Goal: Task Accomplishment & Management: Use online tool/utility

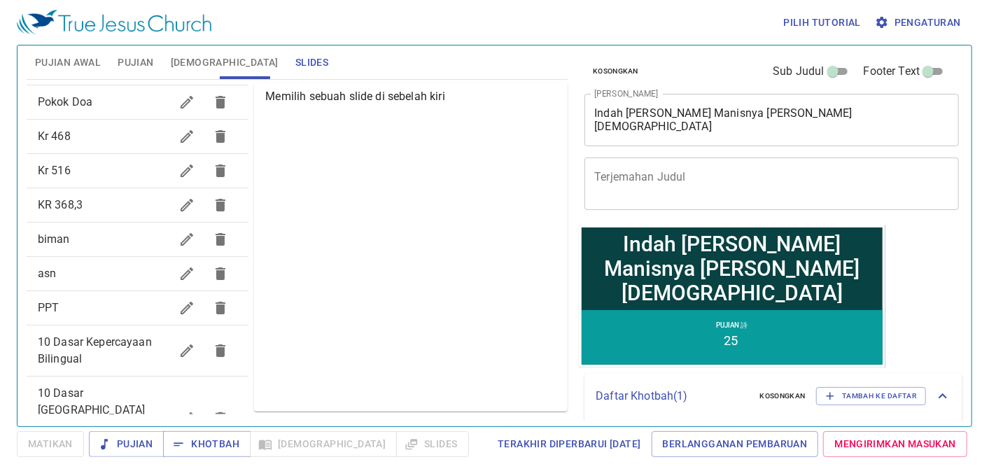
scroll to position [367, 0]
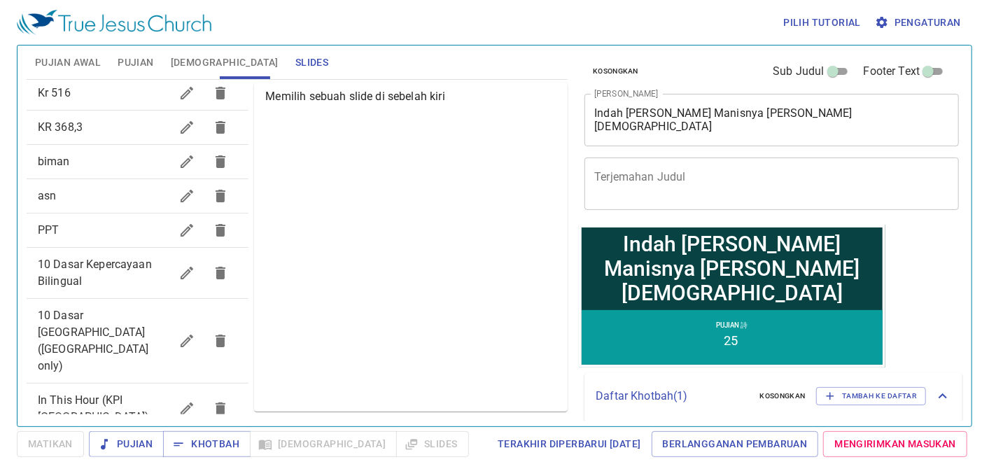
click at [110, 266] on span "10 Dasar Kepercayaan Bilingual" at bounding box center [95, 273] width 114 height 30
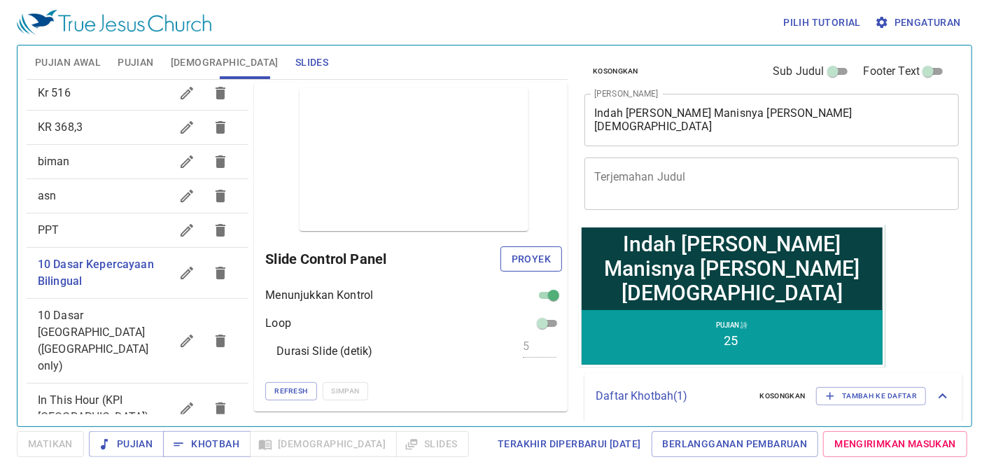
click at [523, 262] on span "Proyek" at bounding box center [531, 259] width 39 height 17
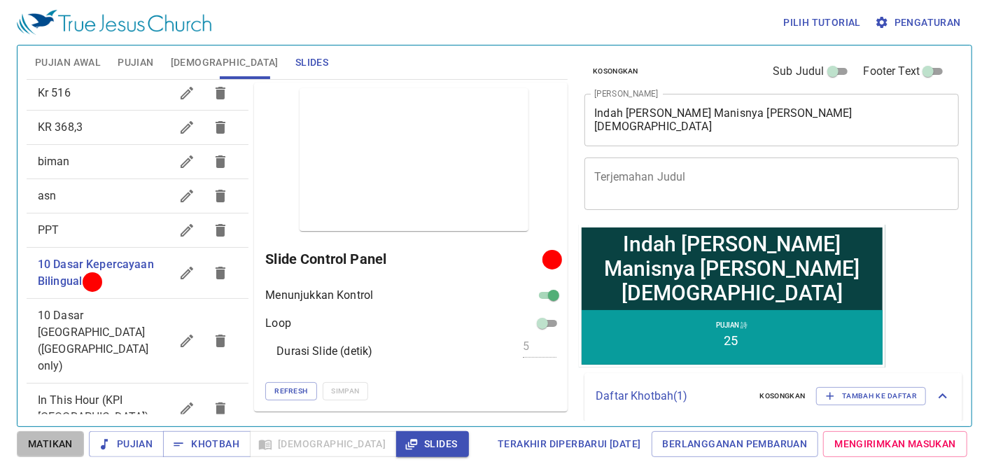
click at [48, 441] on span "Matikan" at bounding box center [50, 443] width 45 height 17
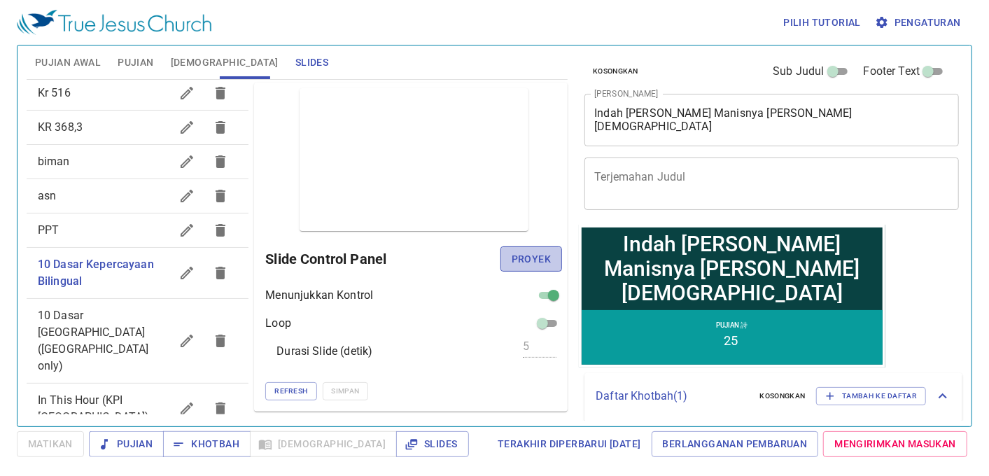
click at [530, 259] on span "Proyek" at bounding box center [531, 259] width 39 height 17
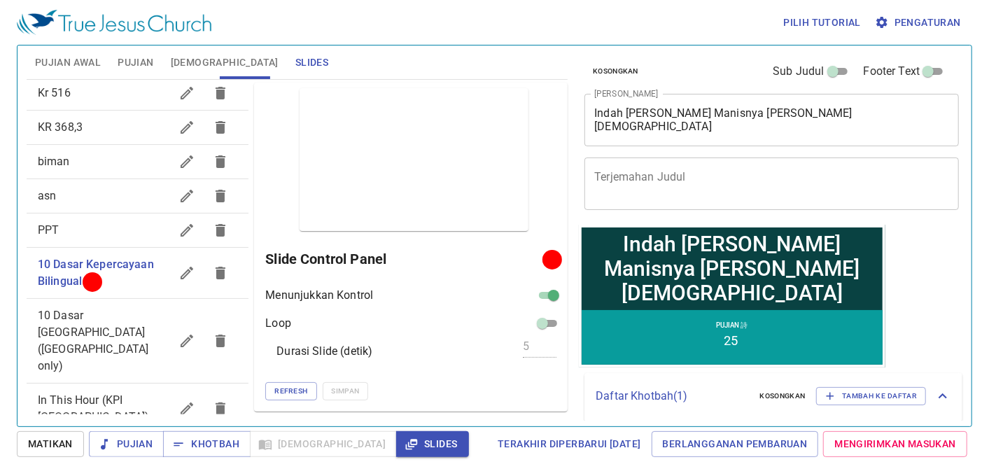
click at [136, 50] on button "Pujian" at bounding box center [135, 62] width 52 height 34
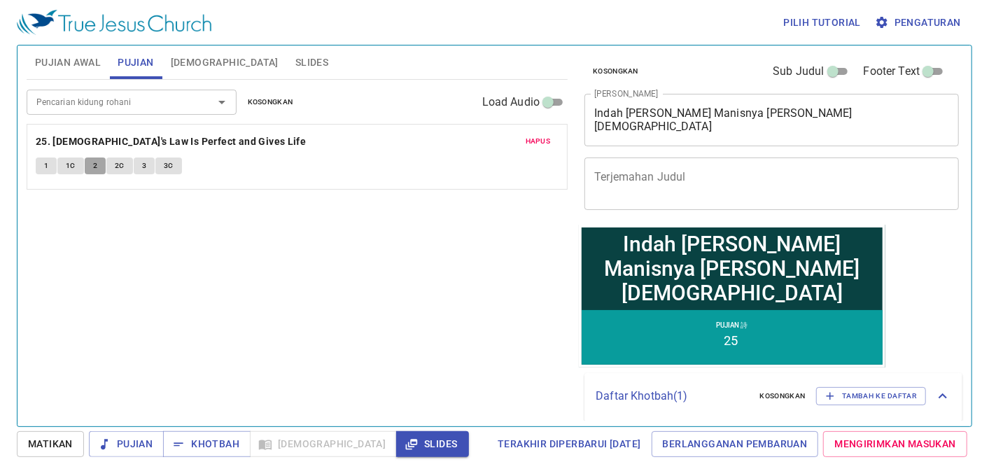
click at [99, 158] on button "2" at bounding box center [95, 165] width 21 height 17
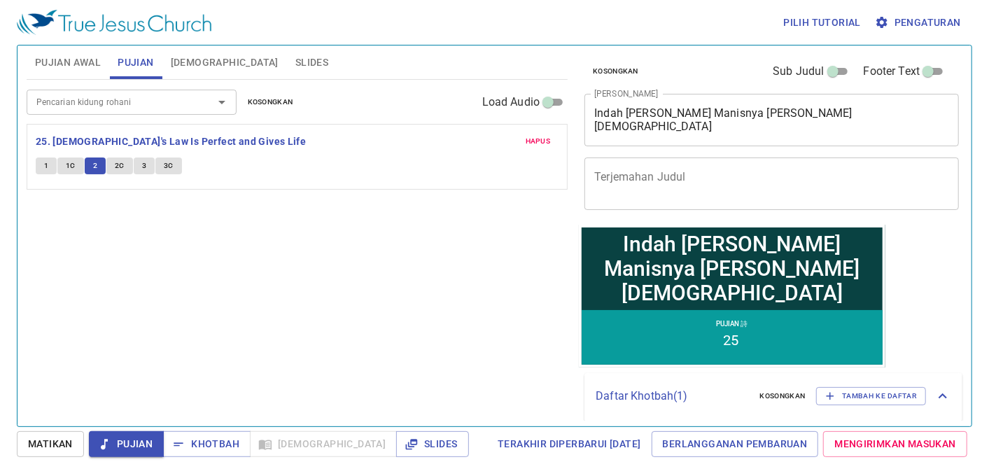
click at [160, 115] on div "Pencarian kidung rohani Pencarian kidung rohani Kosongkan Load Audio" at bounding box center [297, 102] width 541 height 45
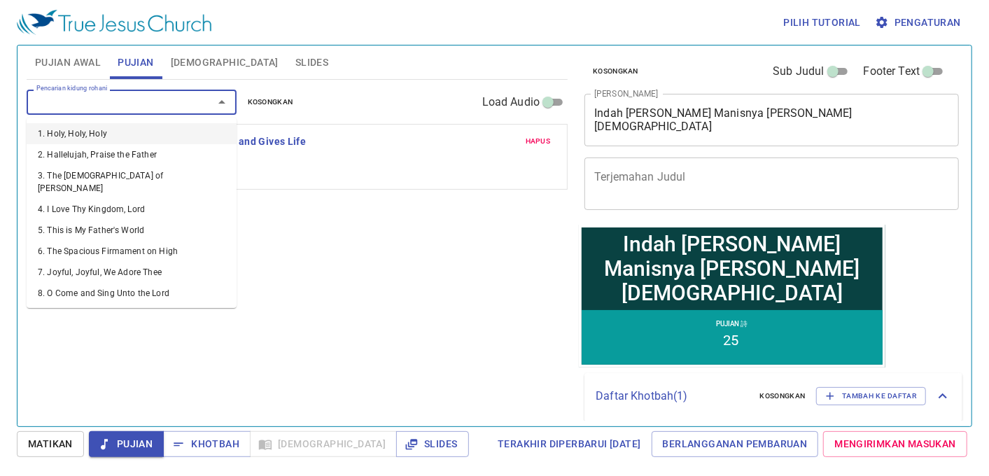
click at [162, 100] on input "Pencarian kidung rohani" at bounding box center [111, 102] width 160 height 16
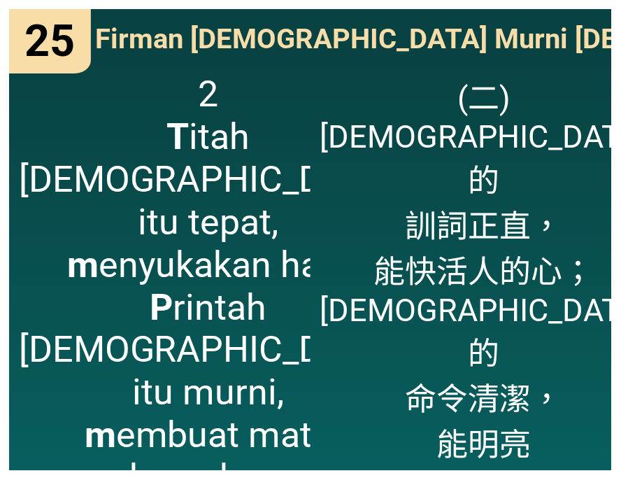
click at [297, 333] on span "2 T itah Tuhan itu tepat, m enyukakan hati; P rintah Tuhan itu murni, m embuat …" at bounding box center [208, 286] width 379 height 427
click at [540, 379] on span "(二) 耶和華的 訓詞正直， 能快活人的心； 耶和華的 命令清潔， 能明亮 人的眼目。" at bounding box center [485, 292] width 328 height 438
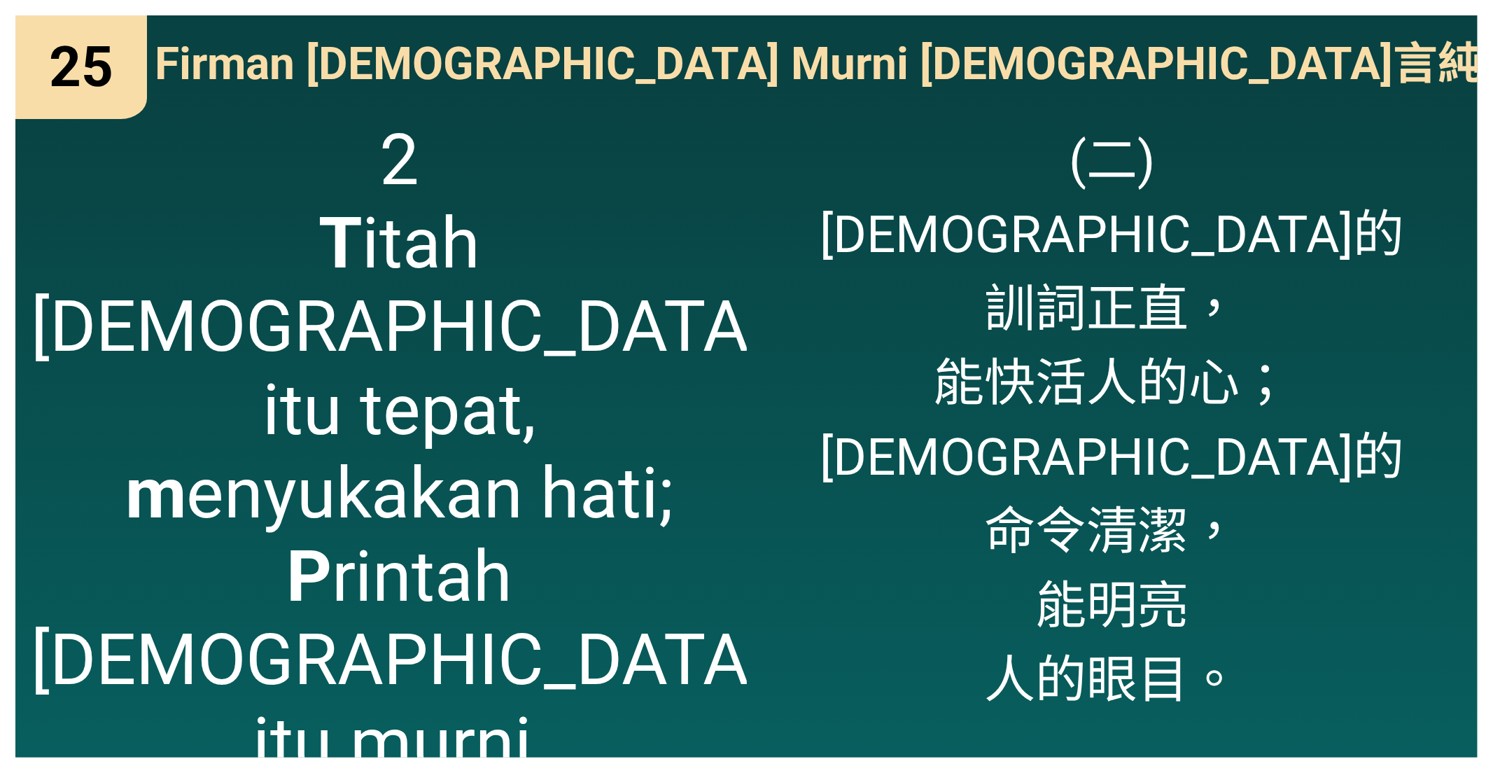
drag, startPoint x: 1381, startPoint y: 717, endPoint x: 1435, endPoint y: 717, distance: 54.6
click at [621, 479] on div "(二) 耶和華的 訓詞正直， 能快活人的心； 耶和華的 命令清潔， 能明亮 人的眼目。" at bounding box center [1112, 430] width 731 height 654
click at [621, 479] on div "25 25 Firman Allah Murni 神言純潔真誠 Firman Allah Murni 神言純潔真誠 2 T itah Tuhan itu te…" at bounding box center [746, 386] width 1493 height 773
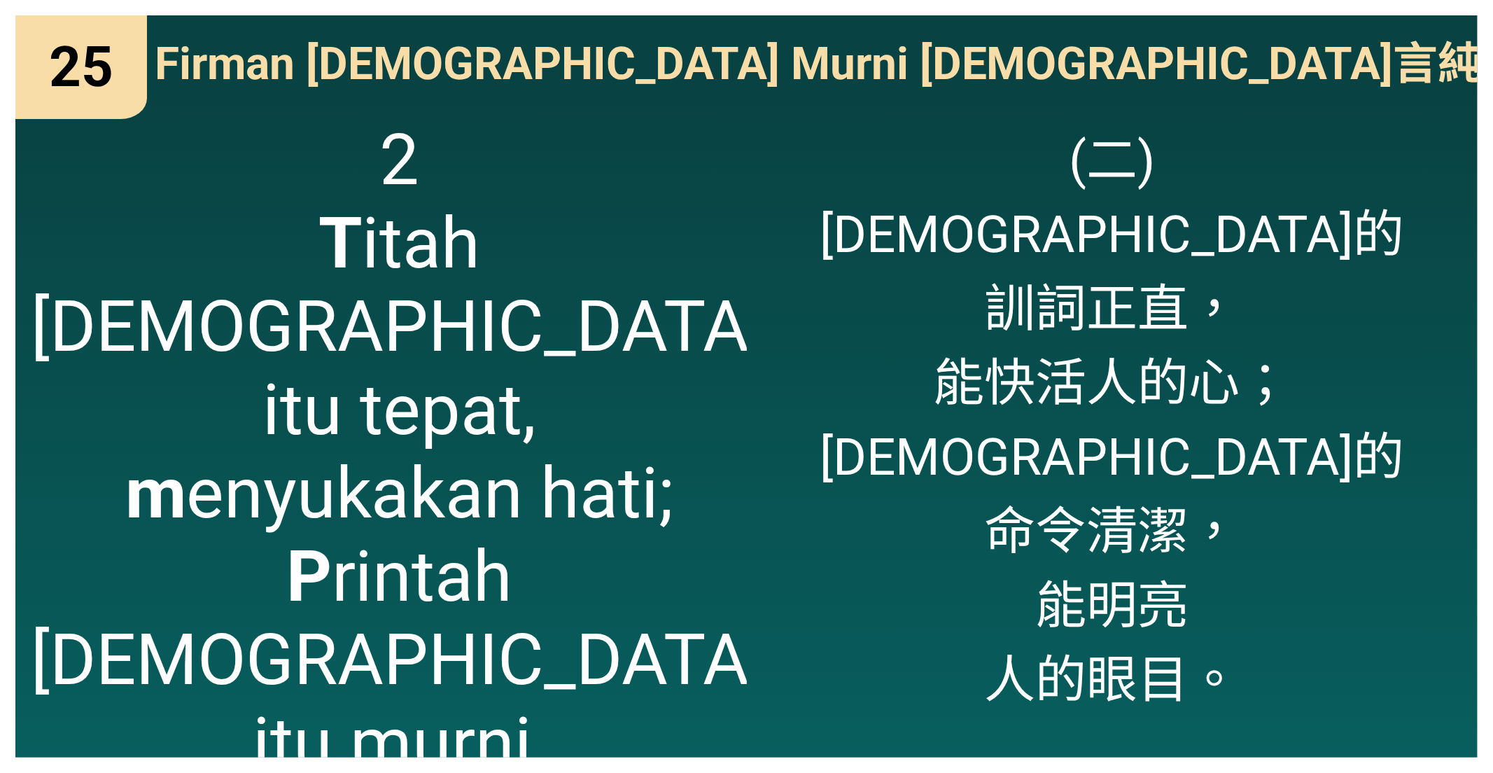
click at [621, 479] on span "(二) 耶和華的 訓詞正直， 能快活人的心； 耶和華的 命令清潔， 能明亮 人的眼目。" at bounding box center [1111, 414] width 584 height 593
drag, startPoint x: 943, startPoint y: 614, endPoint x: 869, endPoint y: 624, distance: 74.7
click at [621, 479] on div "(二) 耶和華的 訓詞正直， 能快活人的心； 耶和華的 命令清潔， 能明亮 人的眼目。" at bounding box center [1112, 430] width 731 height 654
drag, startPoint x: 869, startPoint y: 624, endPoint x: 824, endPoint y: 665, distance: 61.9
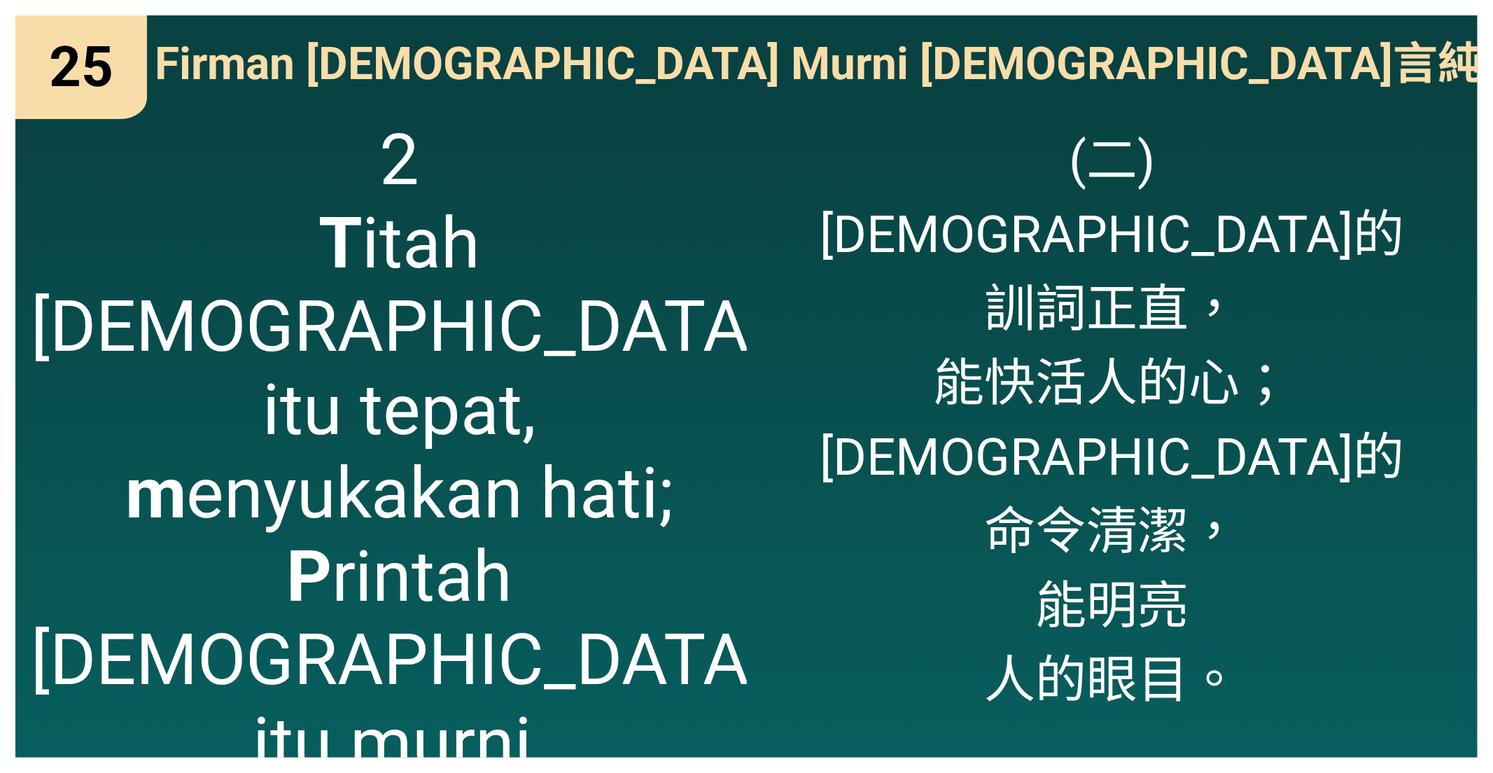
click at [621, 479] on div "(二) 耶和華的 訓詞正直， 能快活人的心； 耶和華的 命令清潔， 能明亮 人的眼目。" at bounding box center [1112, 430] width 731 height 654
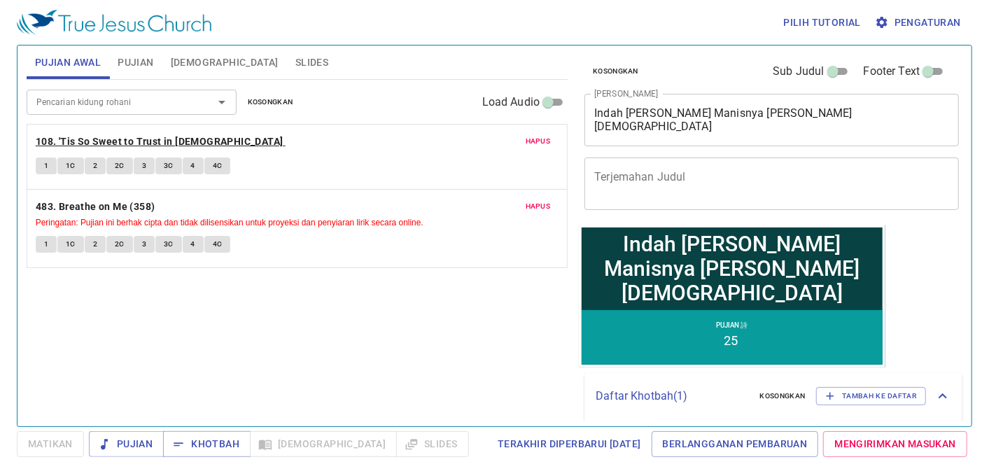
click at [191, 141] on b "108. 'Tis So Sweet to Trust in Jesus" at bounding box center [160, 141] width 248 height 17
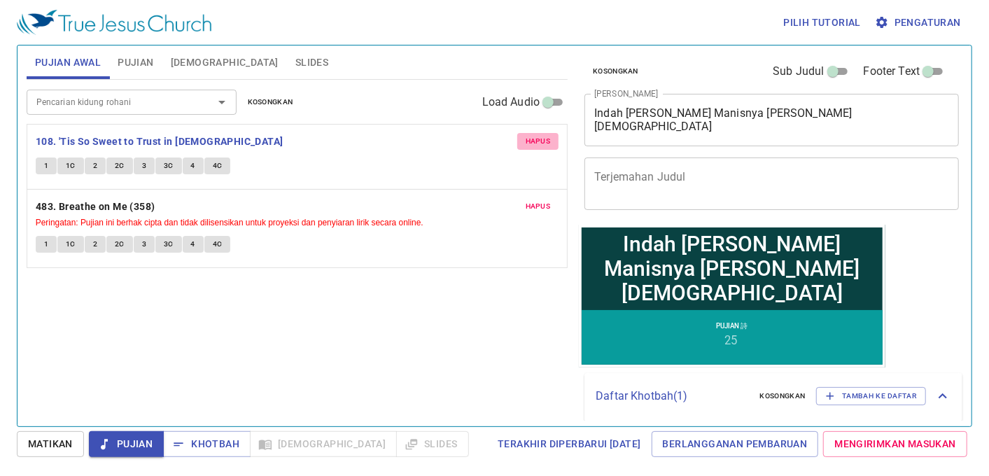
click at [541, 138] on span "Hapus" at bounding box center [538, 141] width 25 height 13
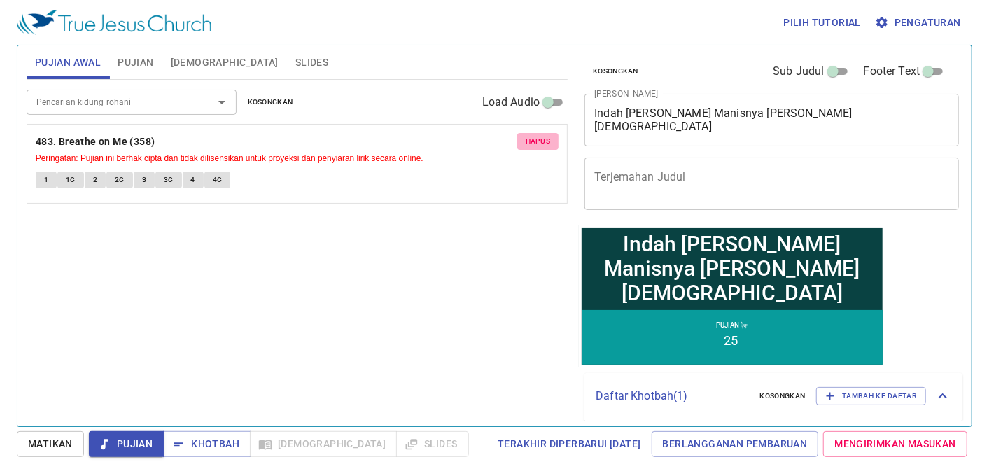
click at [541, 138] on span "Hapus" at bounding box center [538, 141] width 25 height 13
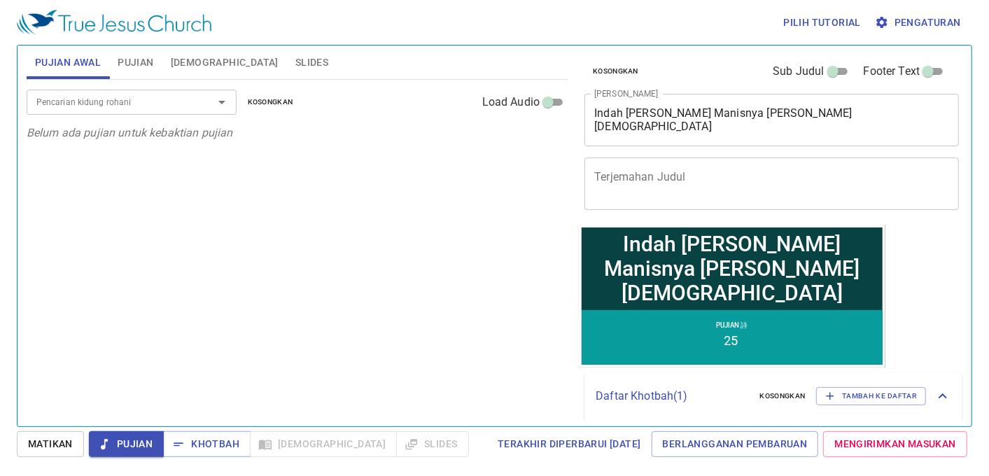
click at [63, 95] on div "Pencarian kidung rohani" at bounding box center [132, 102] width 210 height 24
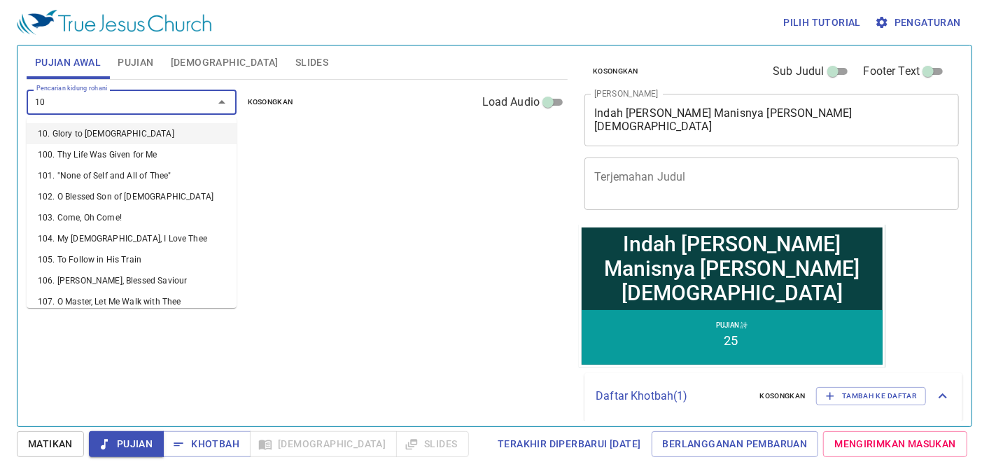
type input "108"
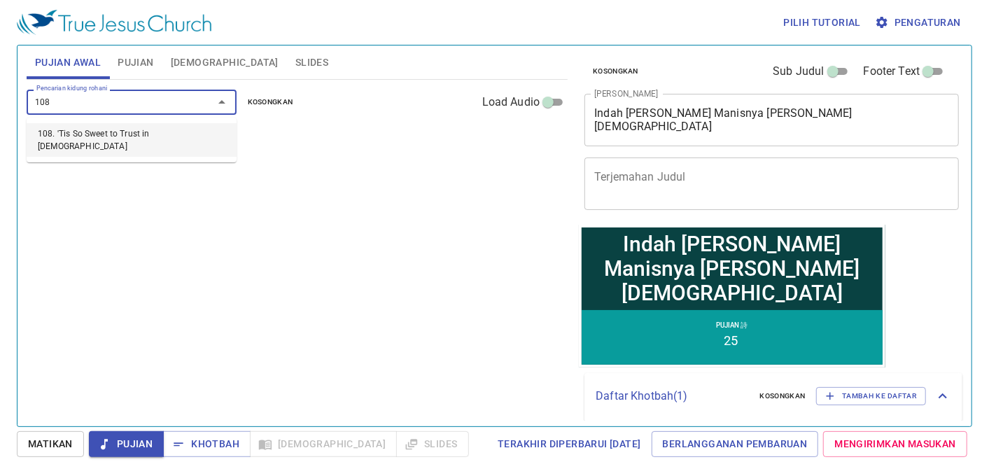
click at [139, 213] on body "Pilih tutorial Pengaturan Pujian Awal Pujian Alkitab Slides Pencarian kidung ro…" at bounding box center [494, 238] width 989 height 476
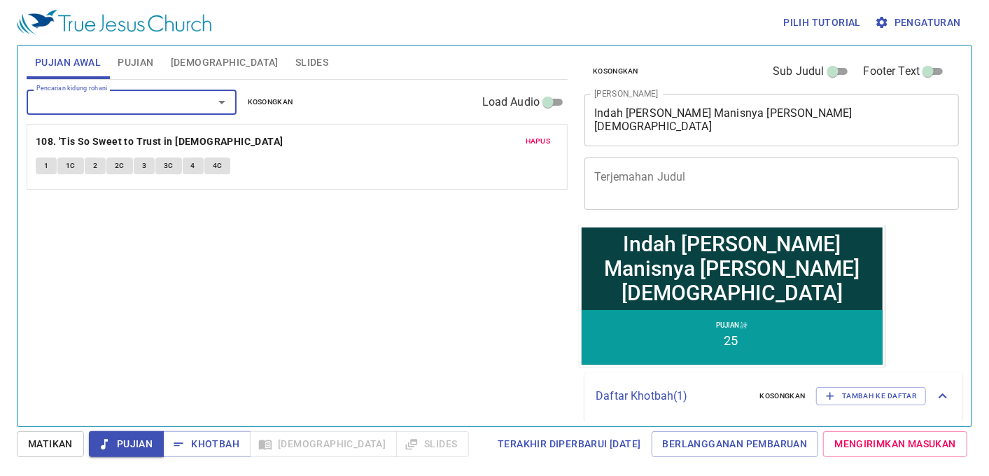
click at [543, 143] on span "Hapus" at bounding box center [538, 141] width 25 height 13
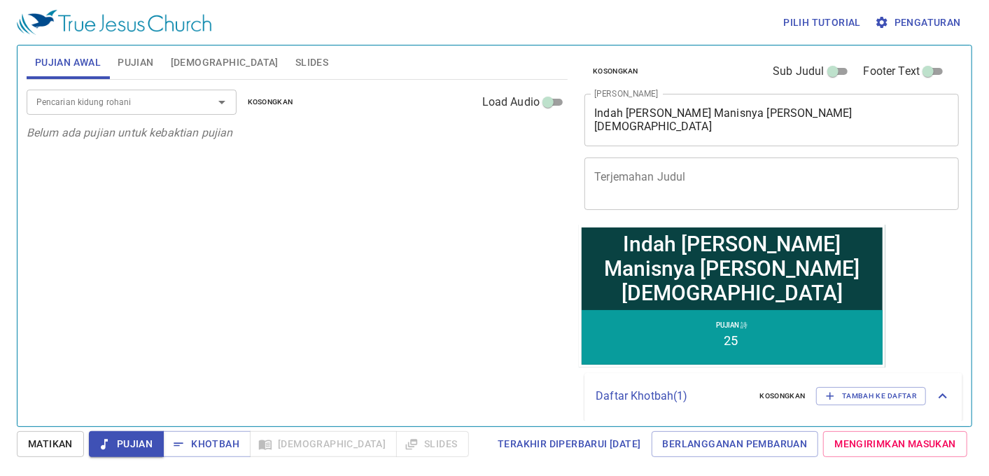
click at [128, 112] on div "Pencarian kidung rohani" at bounding box center [132, 102] width 210 height 24
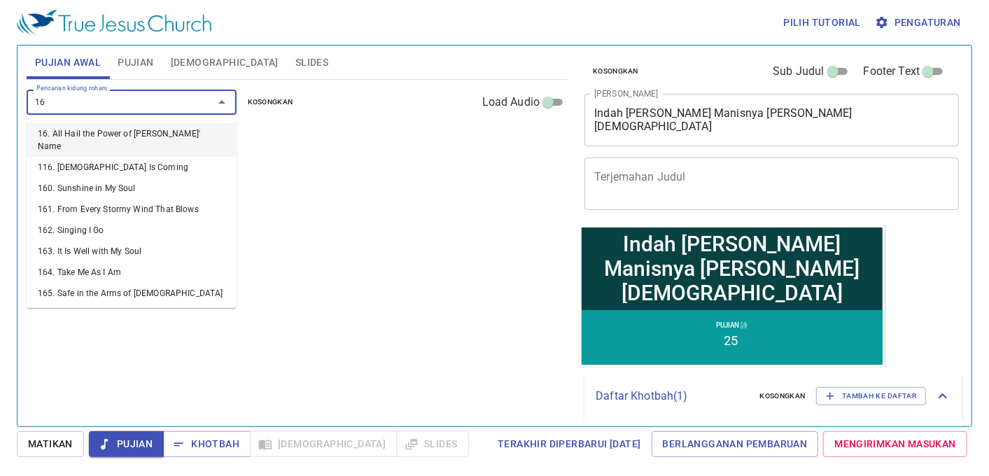
type input "163"
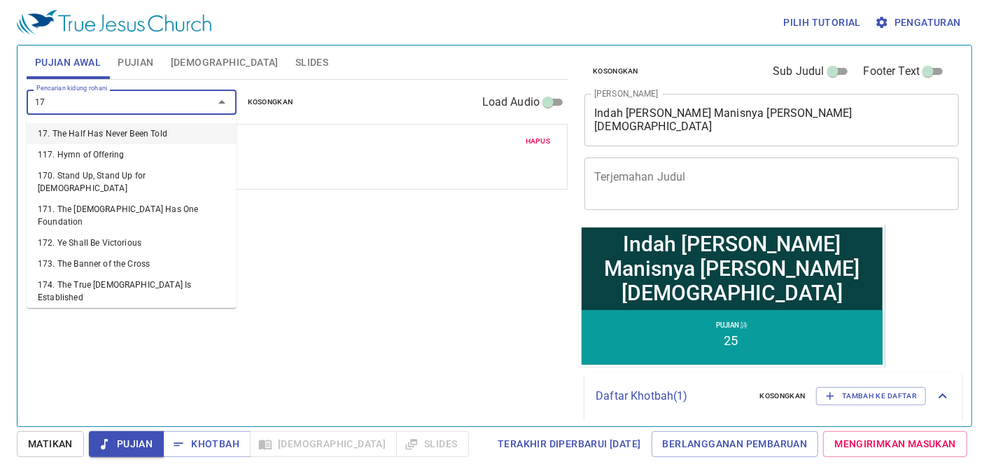
type input "173"
type input "176"
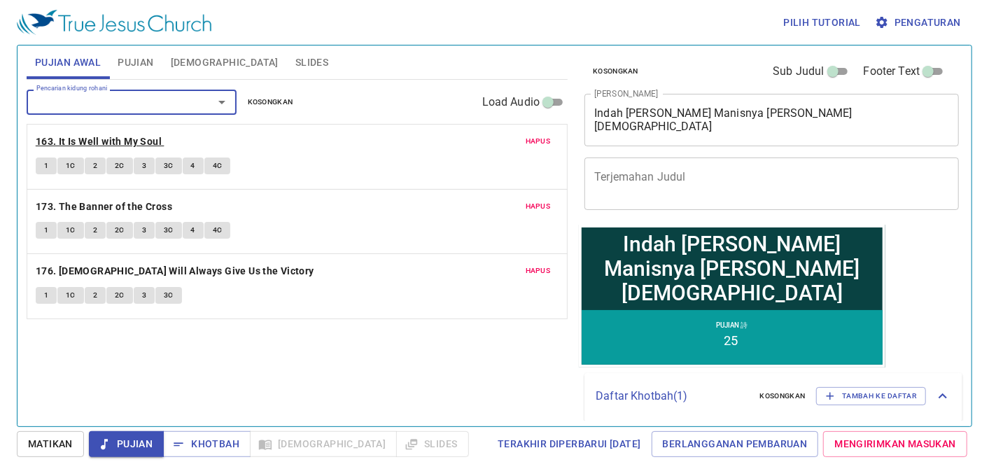
click at [68, 133] on b "163. It Is Well with My Soul" at bounding box center [99, 141] width 126 height 17
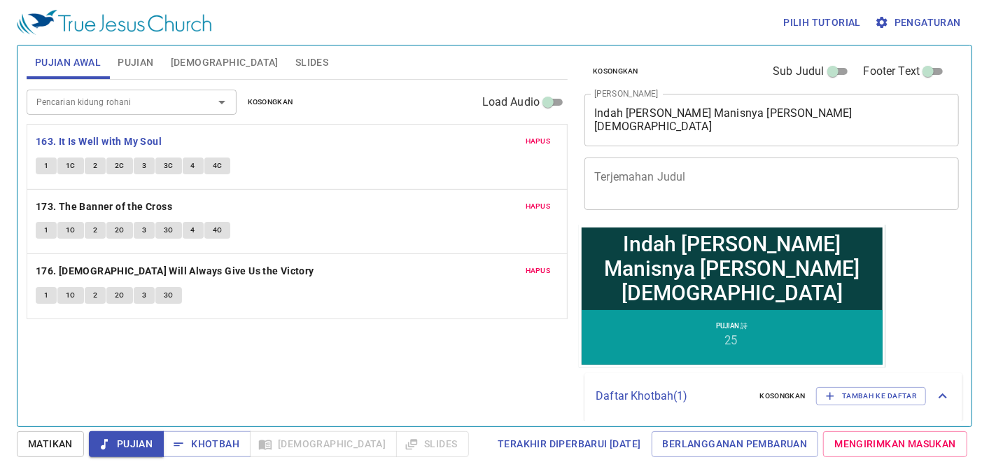
click at [44, 162] on span "1" at bounding box center [46, 166] width 4 height 13
click at [52, 229] on button "1" at bounding box center [46, 230] width 21 height 17
click at [45, 292] on span "1" at bounding box center [46, 295] width 4 height 13
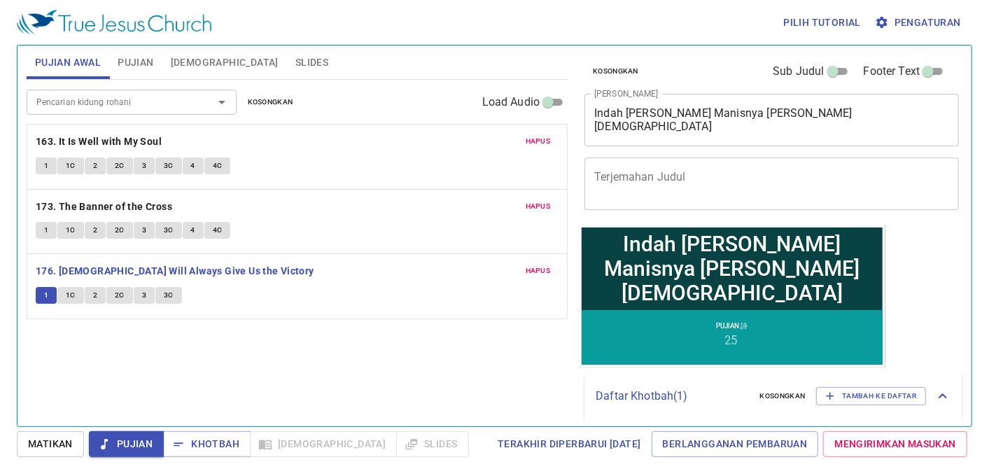
drag, startPoint x: 108, startPoint y: 140, endPoint x: 101, endPoint y: 127, distance: 15.4
click at [108, 141] on b "163. It Is Well with My Soul" at bounding box center [99, 141] width 126 height 17
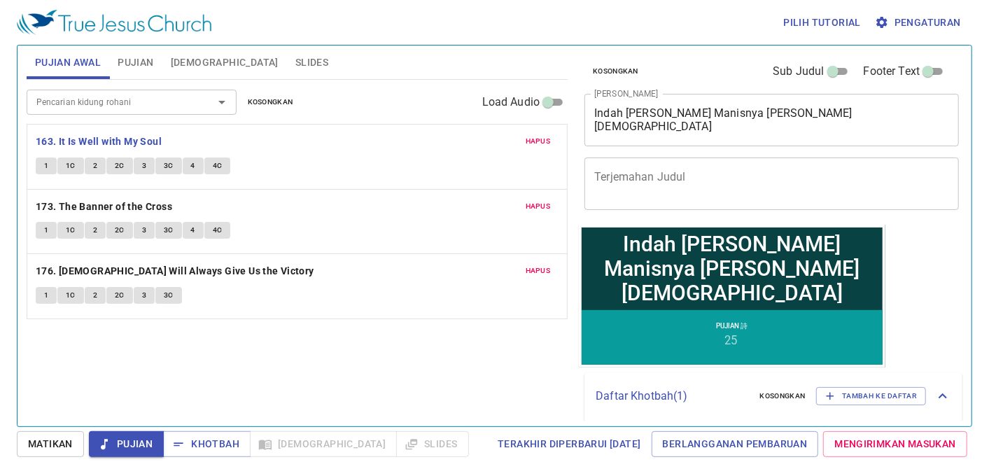
click at [135, 65] on span "Pujian" at bounding box center [136, 62] width 36 height 17
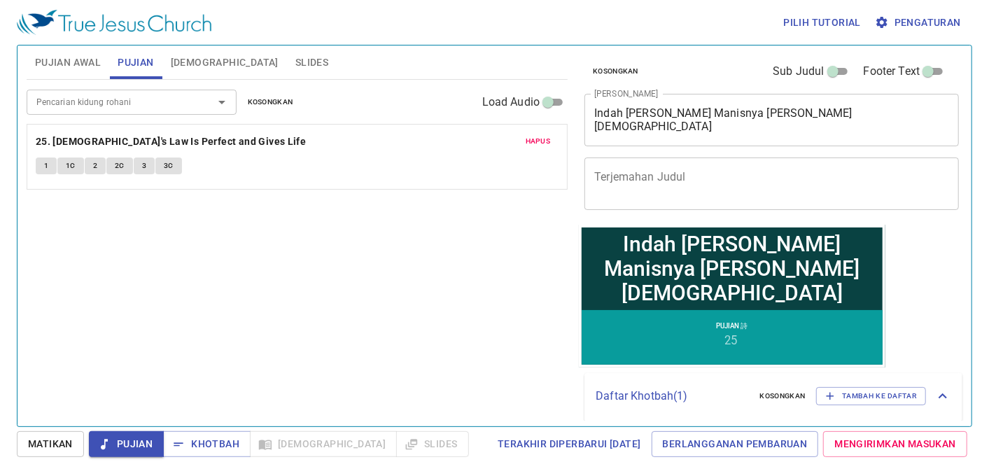
click at [547, 138] on span "Hapus" at bounding box center [538, 141] width 25 height 13
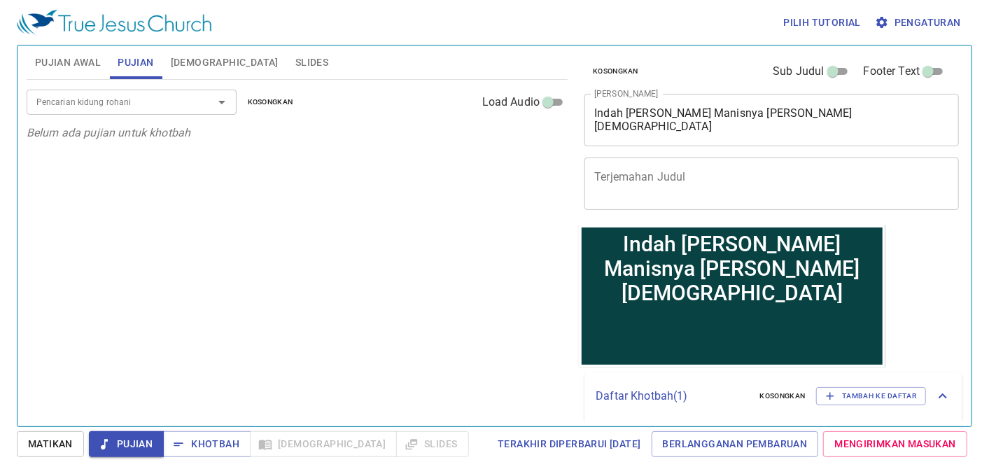
click at [836, 125] on textarea "Indah dan Manisnya Firman Tuhan" at bounding box center [771, 119] width 355 height 27
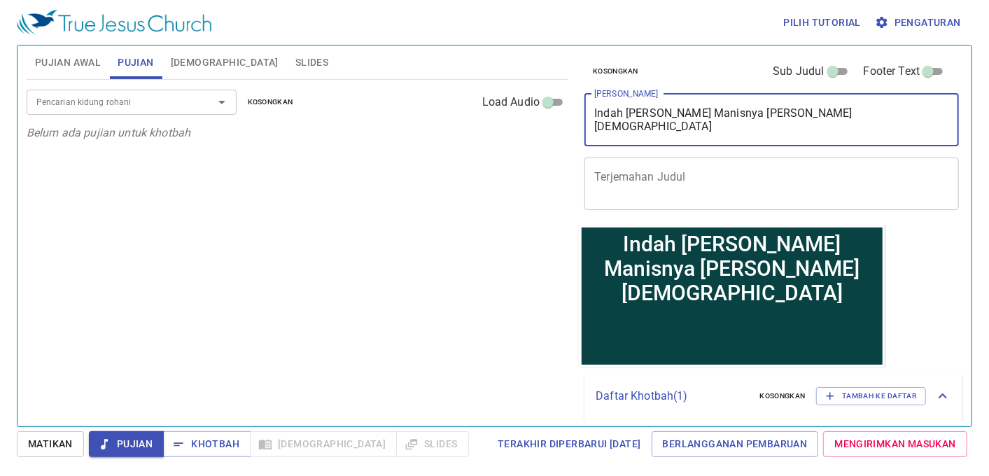
drag, startPoint x: 836, startPoint y: 125, endPoint x: 547, endPoint y: 147, distance: 289.2
click at [547, 147] on div "Pujian Awal Pujian Alkitab Slides Pencarian kidung rohani Pencarian kidung roha…" at bounding box center [494, 230] width 947 height 381
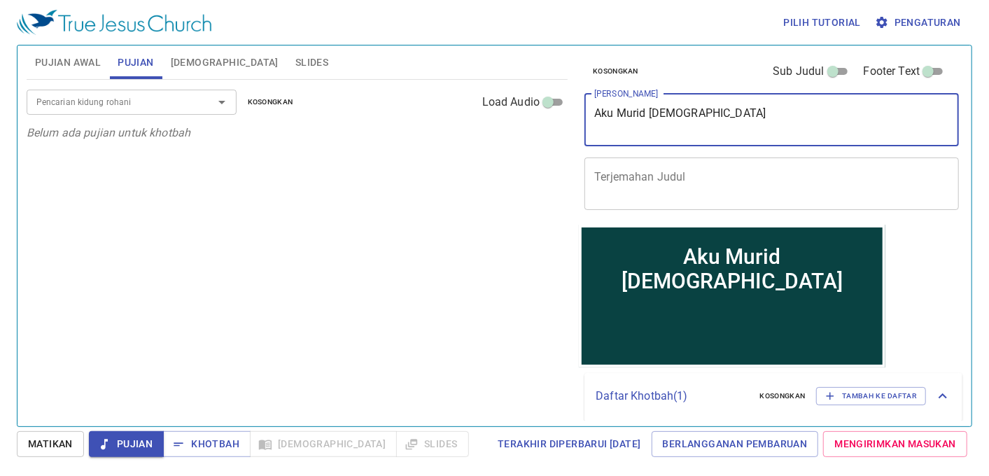
type textarea "Aku Murid [DEMOGRAPHIC_DATA]"
click at [126, 99] on input "Pencarian kidung rohani" at bounding box center [111, 102] width 160 height 16
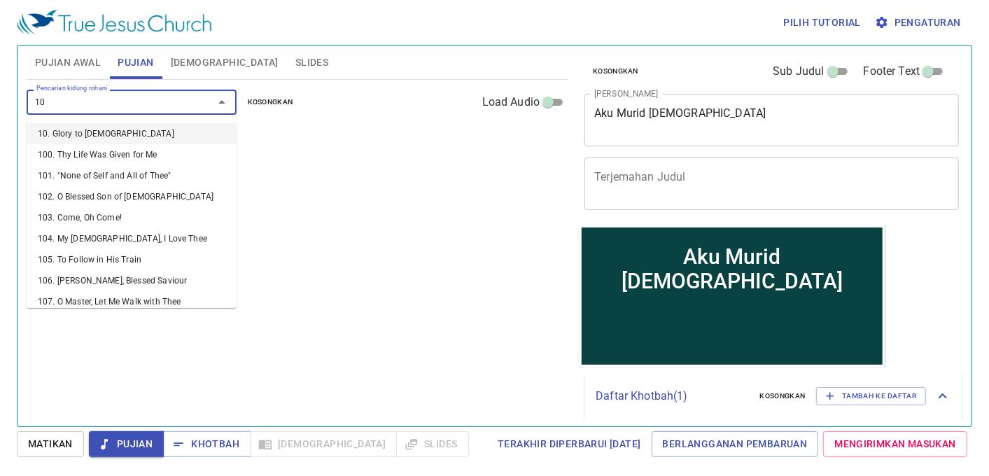
type input "106"
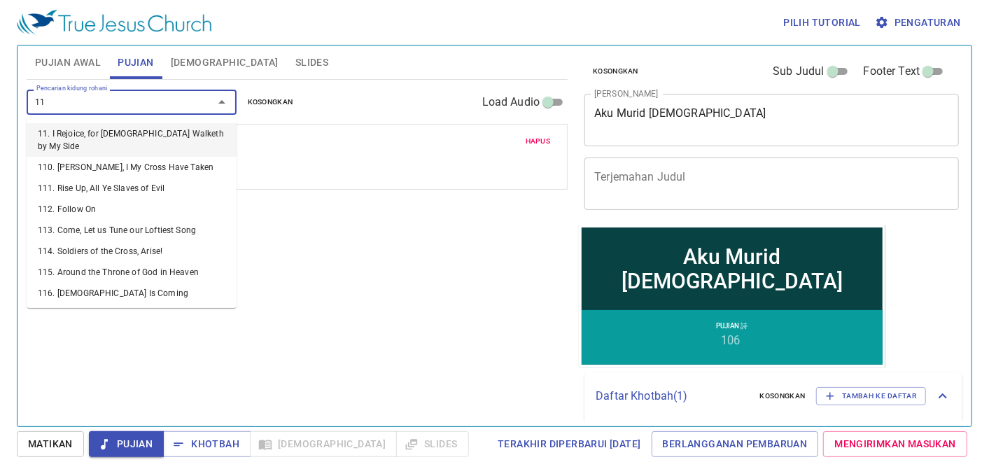
type input "110"
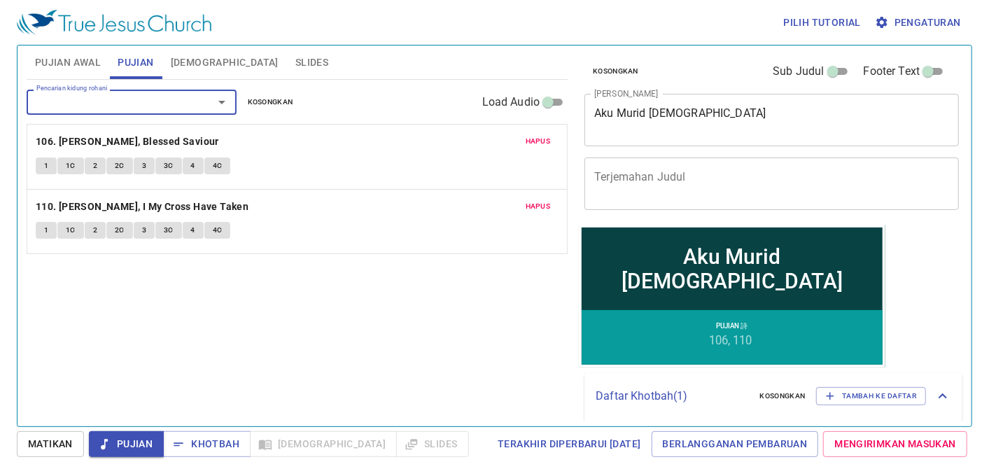
click at [287, 48] on button "Slides" at bounding box center [312, 62] width 50 height 34
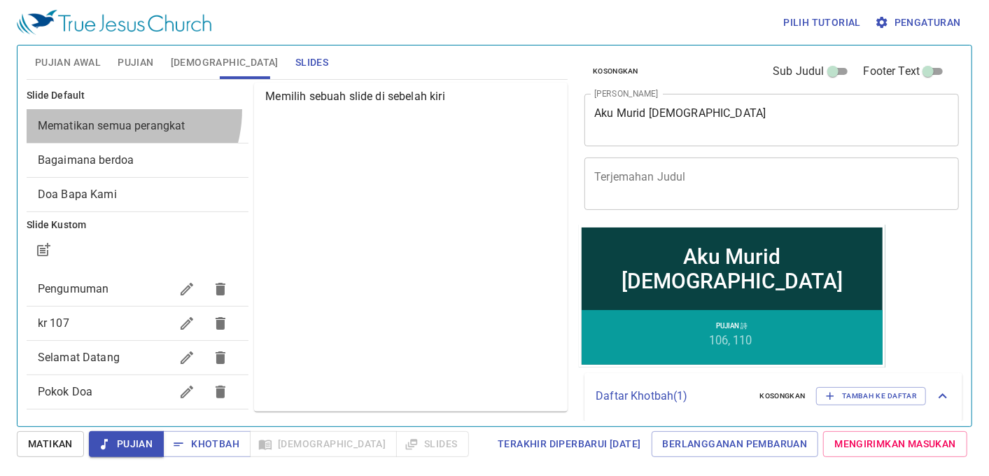
click at [108, 110] on div "Mematikan semua perangkat" at bounding box center [138, 126] width 223 height 34
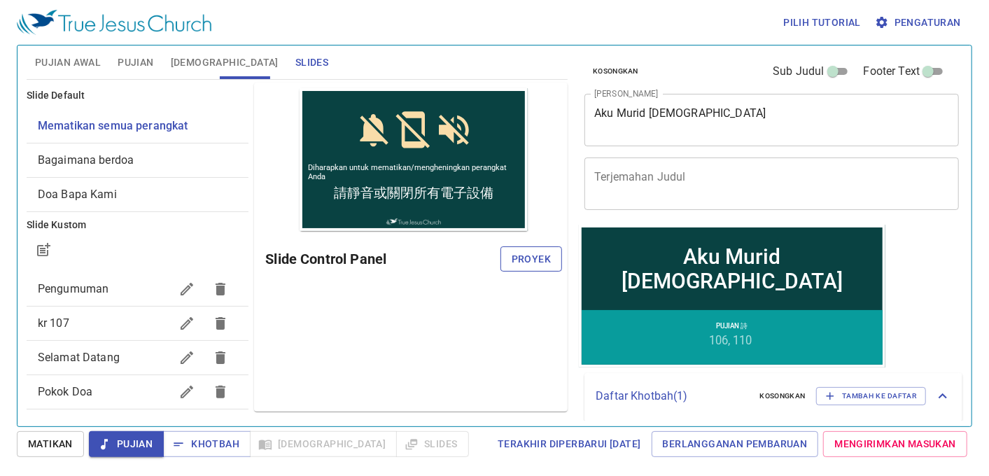
click at [521, 259] on span "Proyek" at bounding box center [531, 259] width 39 height 17
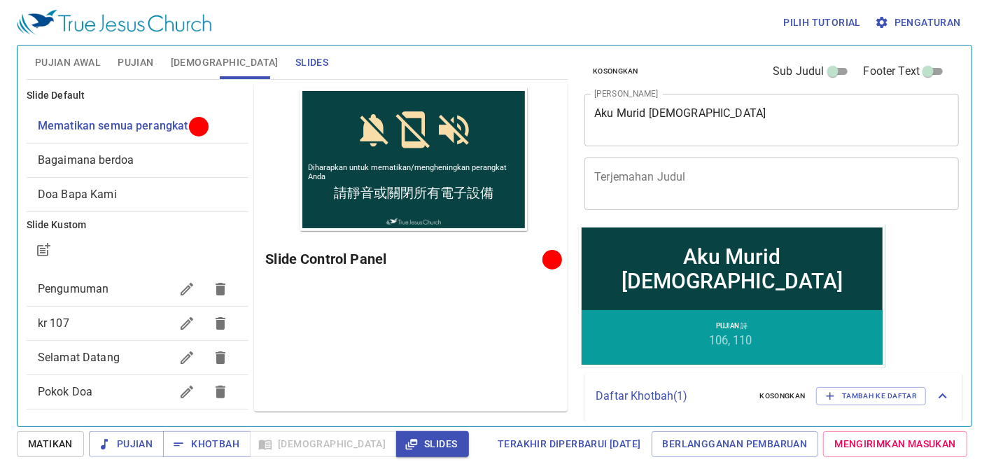
click at [47, 68] on span "Pujian Awal" at bounding box center [68, 62] width 66 height 17
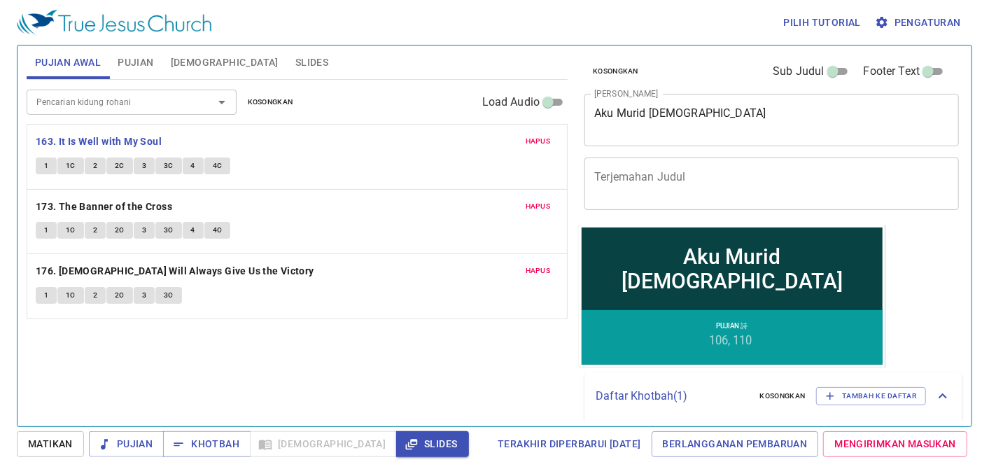
click at [295, 59] on span "Slides" at bounding box center [311, 62] width 33 height 17
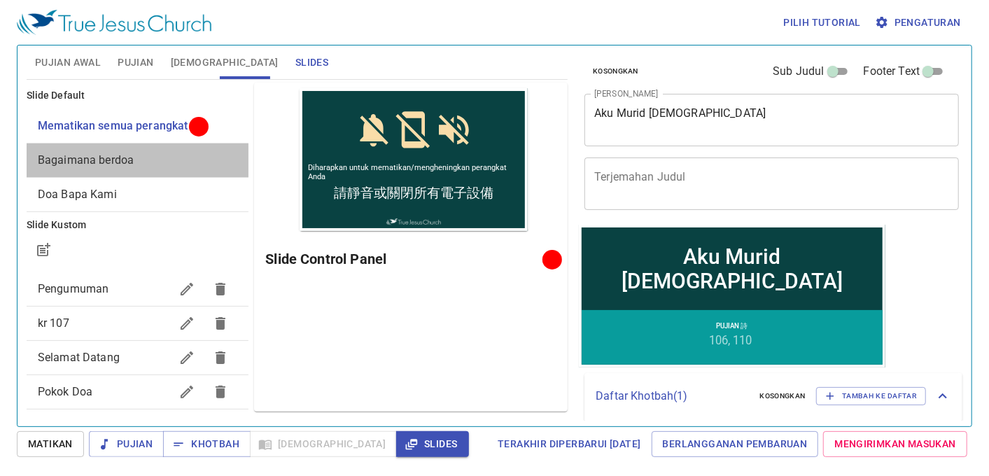
click at [150, 154] on span "Bagaimana berdoa" at bounding box center [138, 160] width 200 height 17
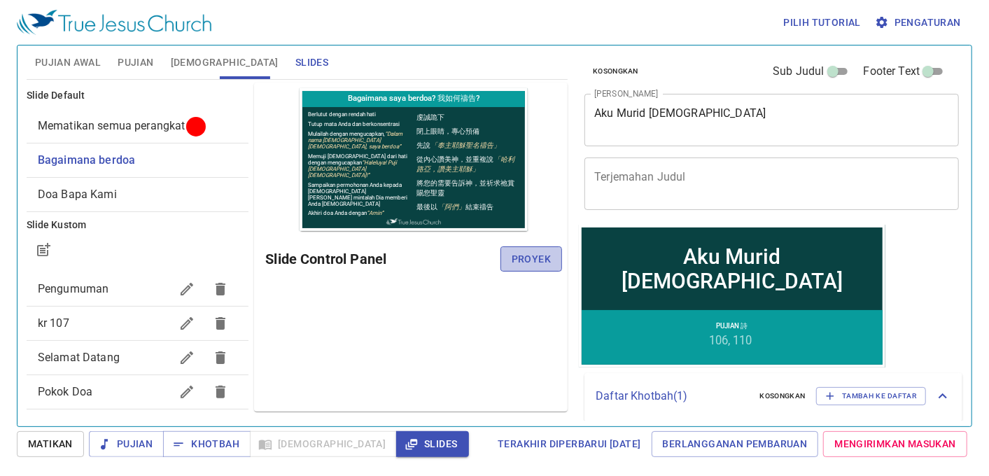
click at [516, 259] on span "Proyek" at bounding box center [531, 259] width 39 height 17
click at [56, 61] on span "Pujian Awal" at bounding box center [68, 62] width 66 height 17
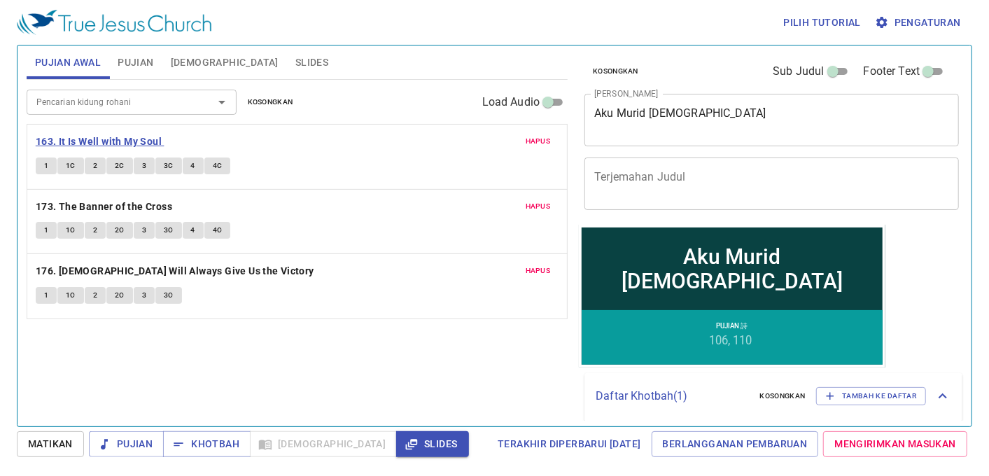
click at [124, 136] on b "163. It Is Well with My Soul" at bounding box center [99, 141] width 126 height 17
click at [47, 163] on span "1" at bounding box center [46, 166] width 4 height 13
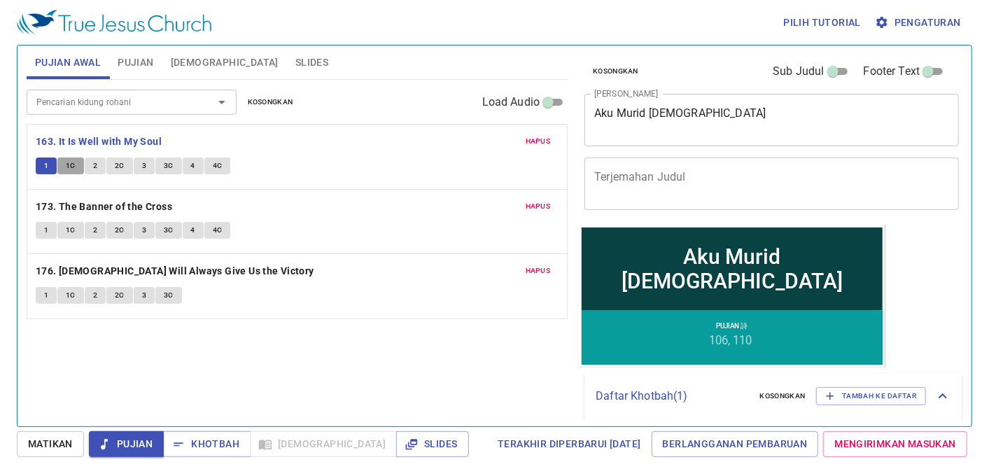
click at [72, 165] on span "1C" at bounding box center [71, 166] width 10 height 13
click at [93, 166] on span "2" at bounding box center [95, 166] width 4 height 13
click at [120, 163] on span "2C" at bounding box center [120, 166] width 10 height 13
click at [139, 167] on button "3" at bounding box center [144, 165] width 21 height 17
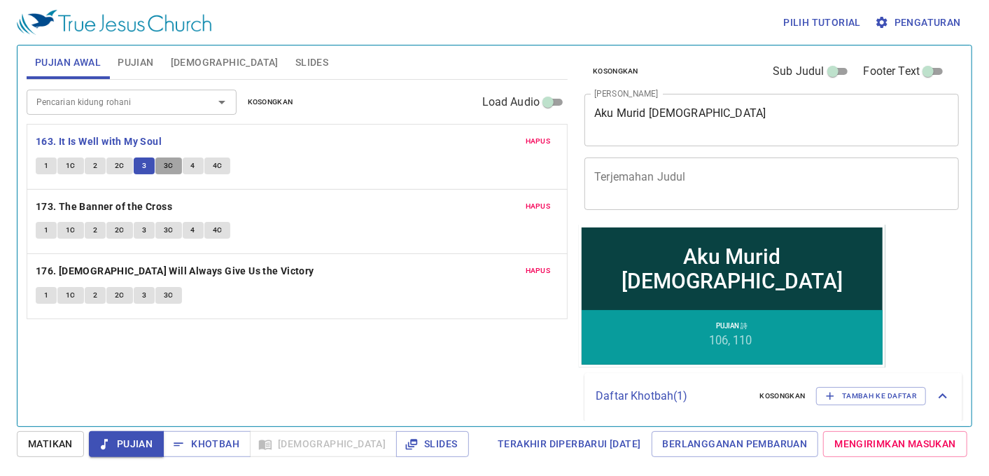
click at [166, 165] on span "3C" at bounding box center [169, 166] width 10 height 13
click at [192, 162] on span "4" at bounding box center [193, 166] width 4 height 13
click at [219, 164] on span "4C" at bounding box center [218, 166] width 10 height 13
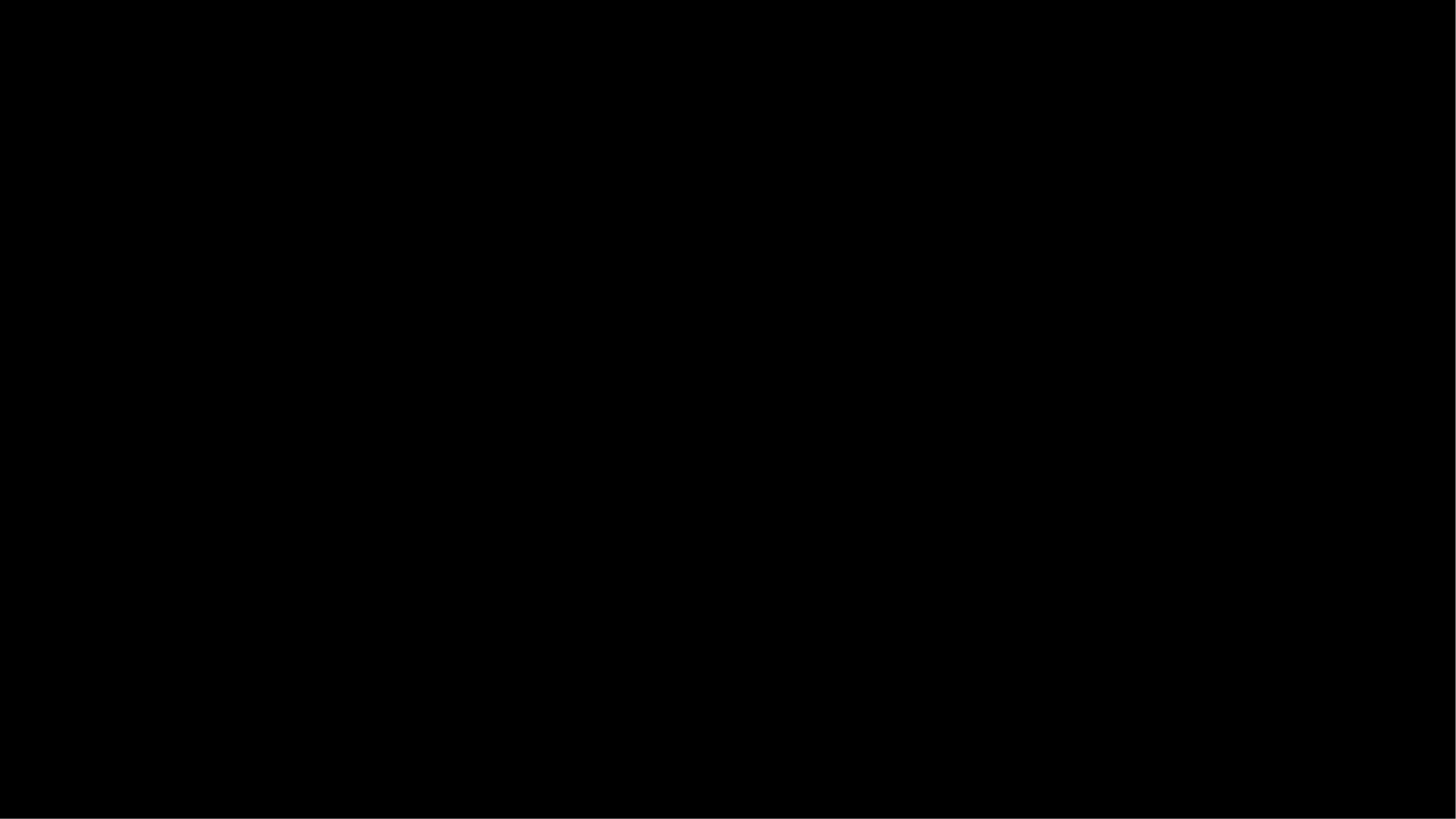
click at [0, 6] on html "Aku Murid Yesus Aku Murid Yesus Pujian 詩 106 110 Pujian Awal Pujian Awal 詩頌崇拜 詩…" at bounding box center [728, 3] width 1456 height 6
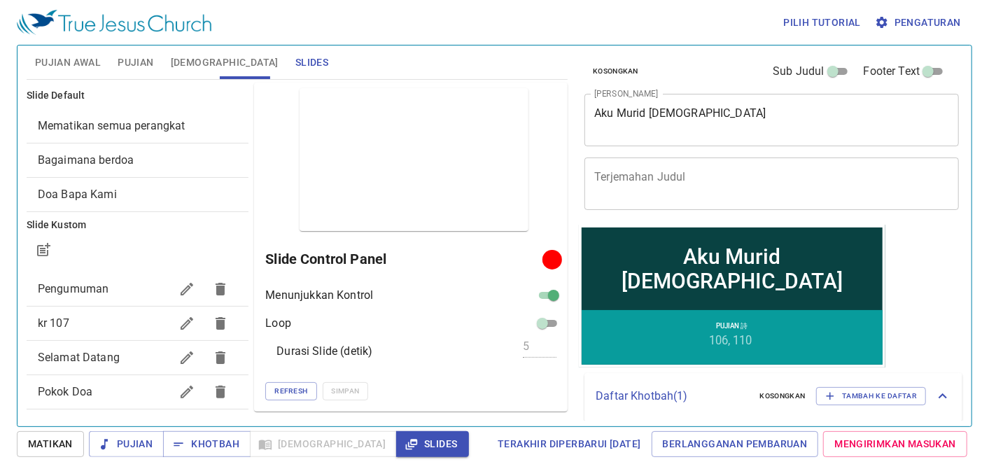
scroll to position [367, 0]
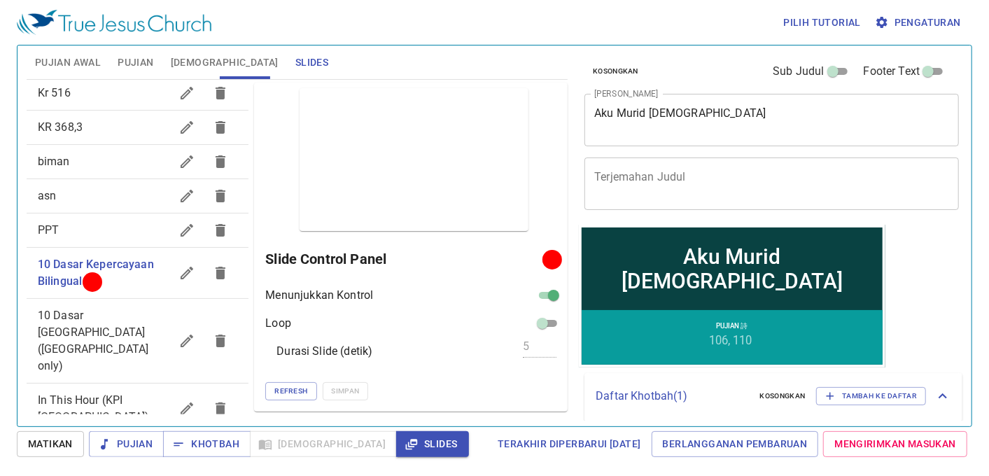
click at [99, 54] on span "Pujian Awal" at bounding box center [68, 62] width 66 height 17
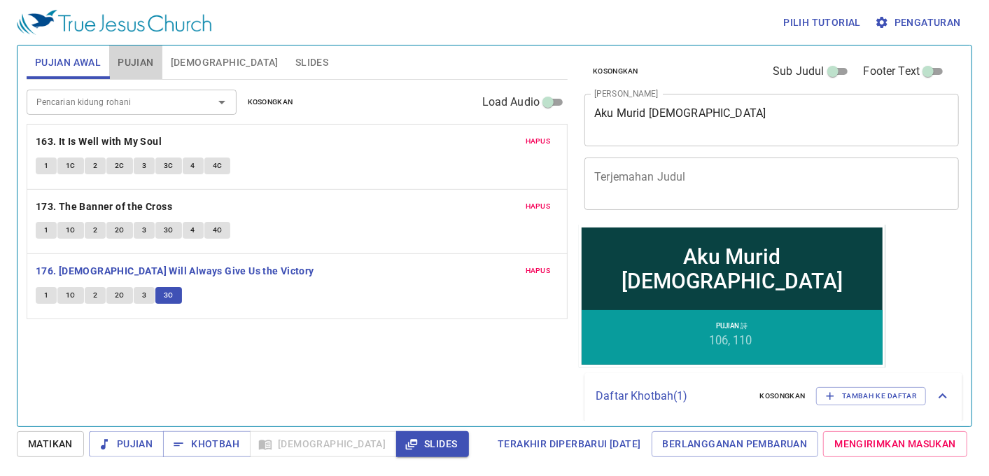
click at [126, 60] on span "Pujian" at bounding box center [136, 62] width 36 height 17
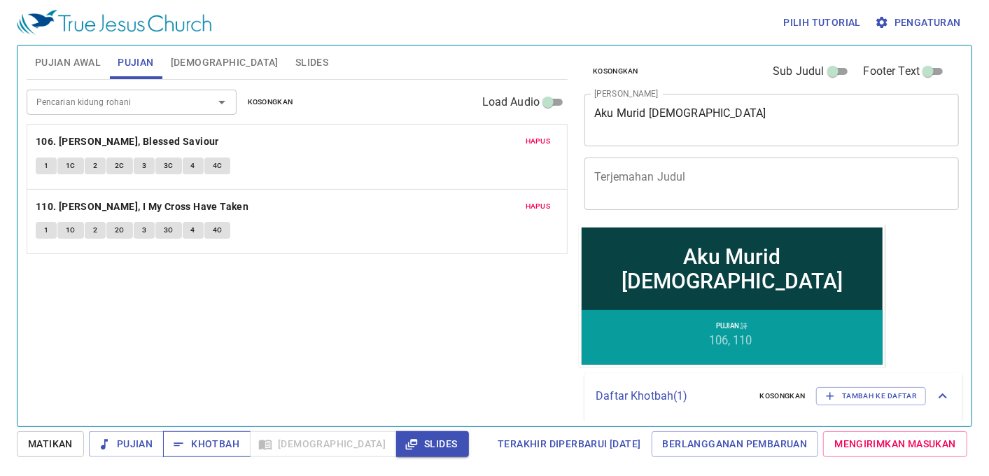
click at [215, 442] on span "Khotbah" at bounding box center [206, 443] width 65 height 17
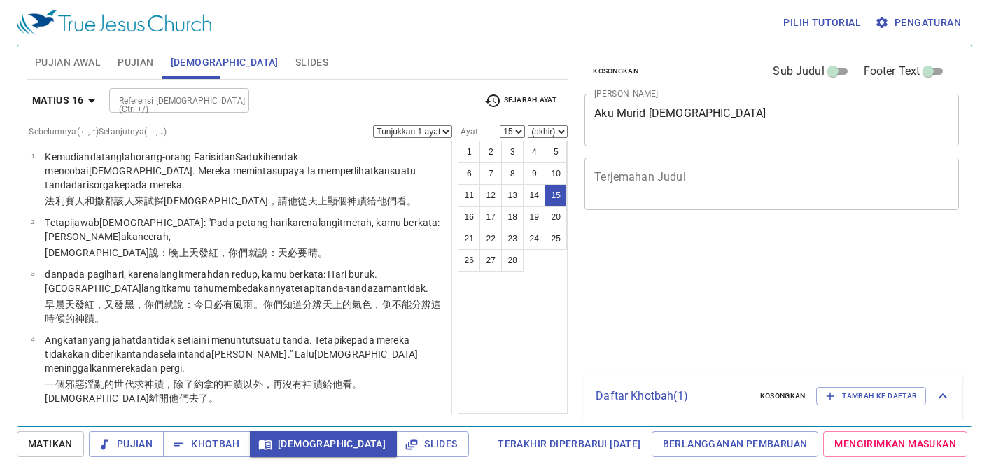
select select "15"
select select "16"
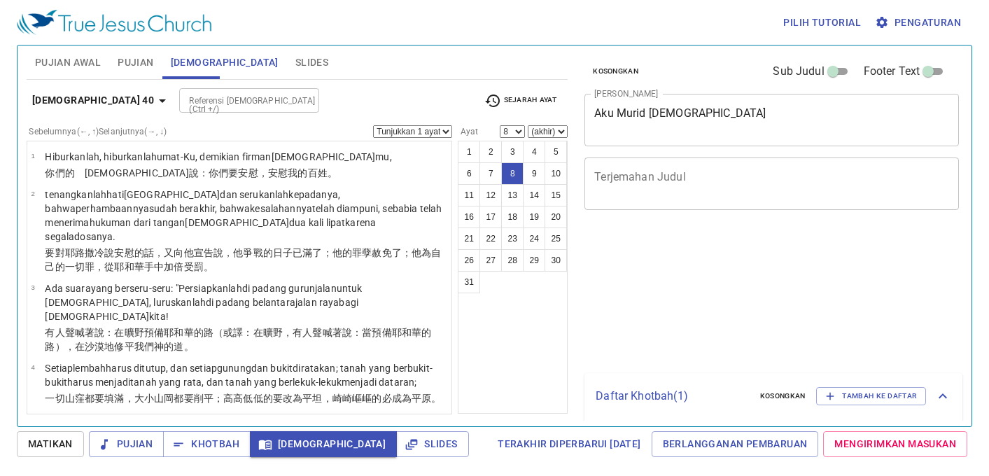
select select "8"
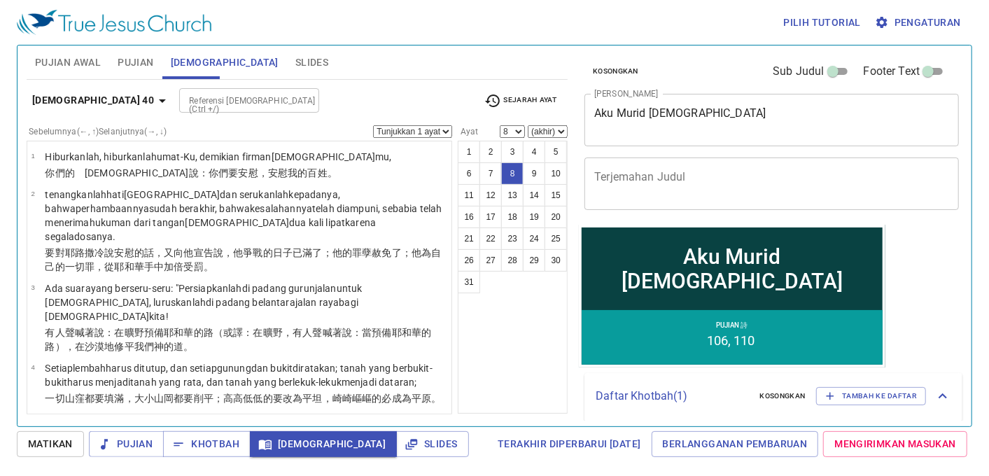
scroll to position [341, 0]
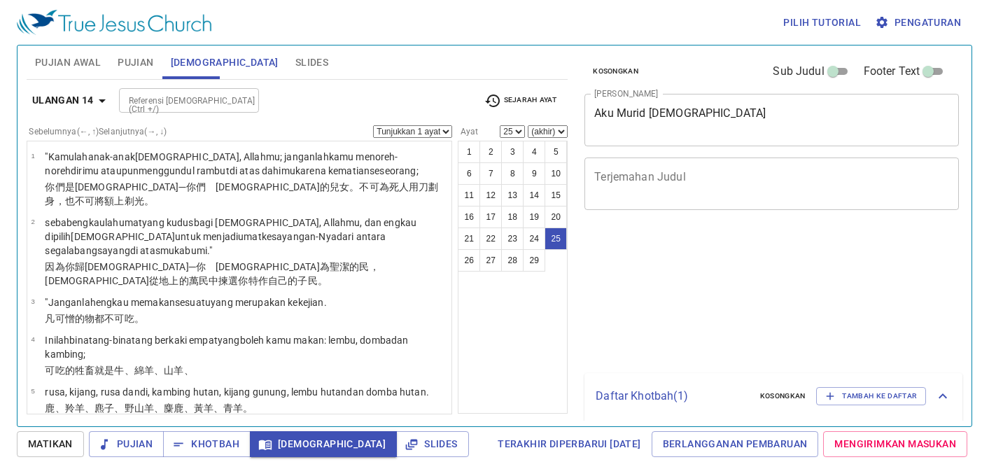
select select "25"
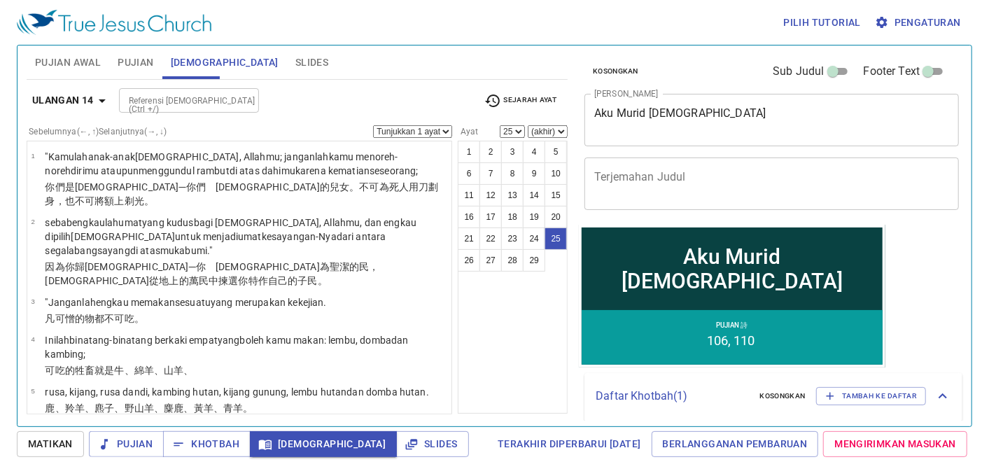
scroll to position [1114, 0]
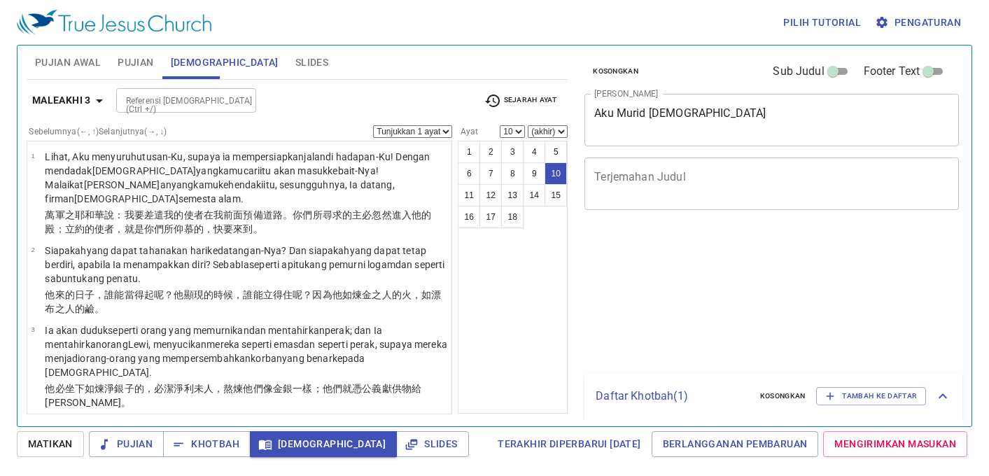
select select "10"
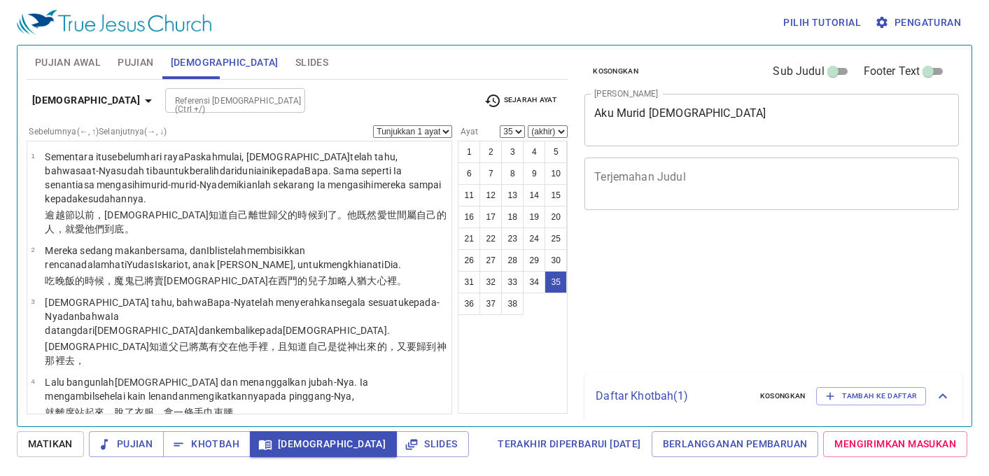
select select "35"
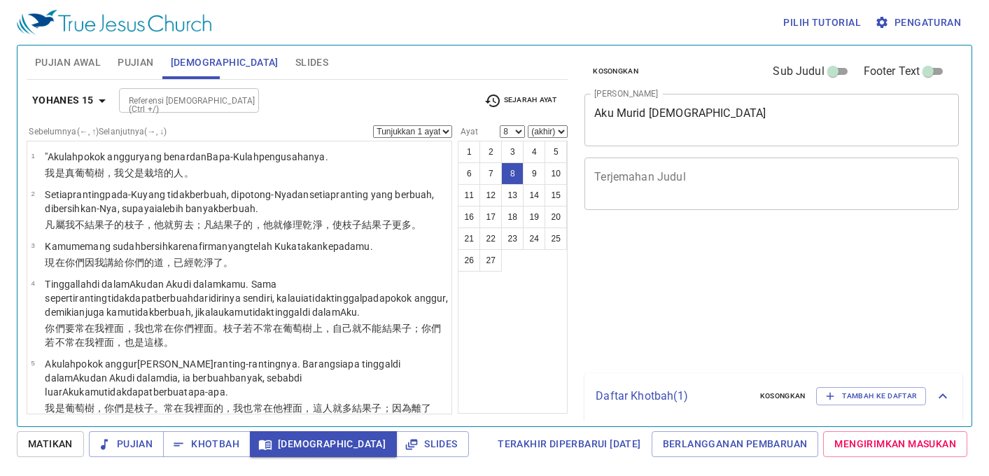
select select "8"
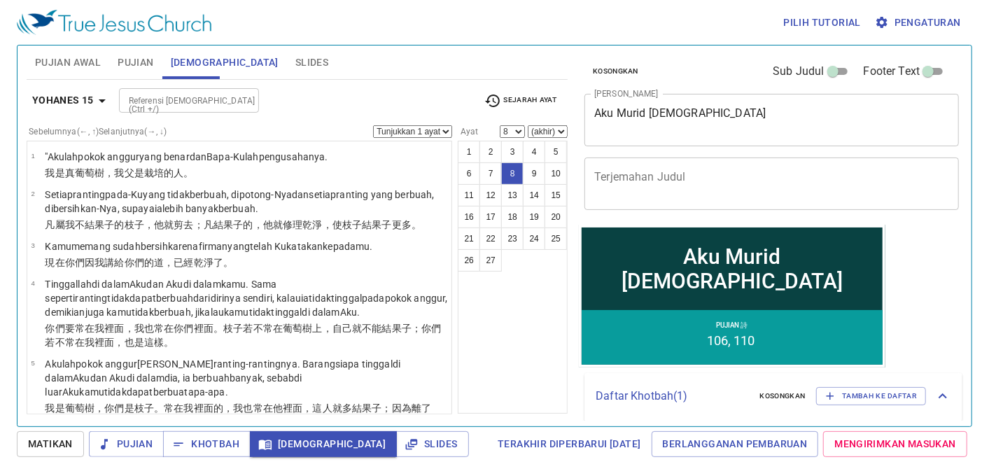
scroll to position [286, 0]
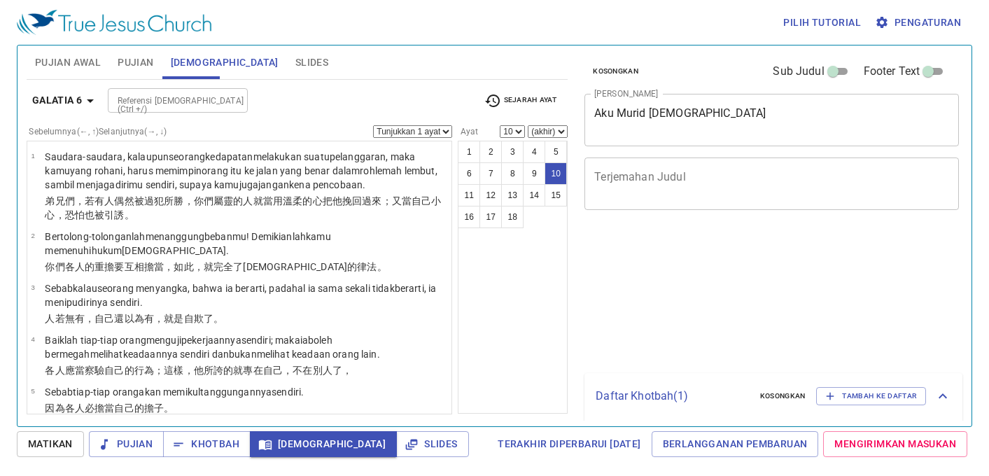
select select "10"
